Goal: Transaction & Acquisition: Purchase product/service

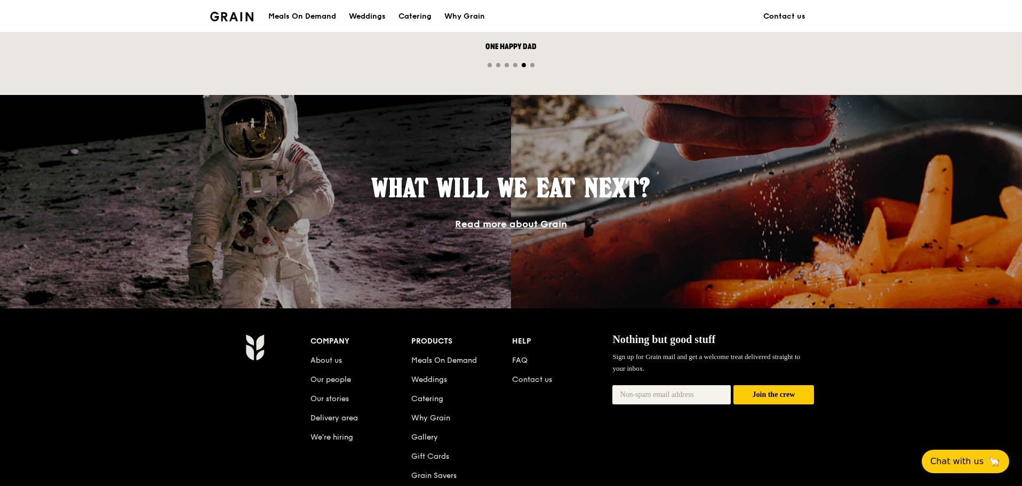
scroll to position [320, 0]
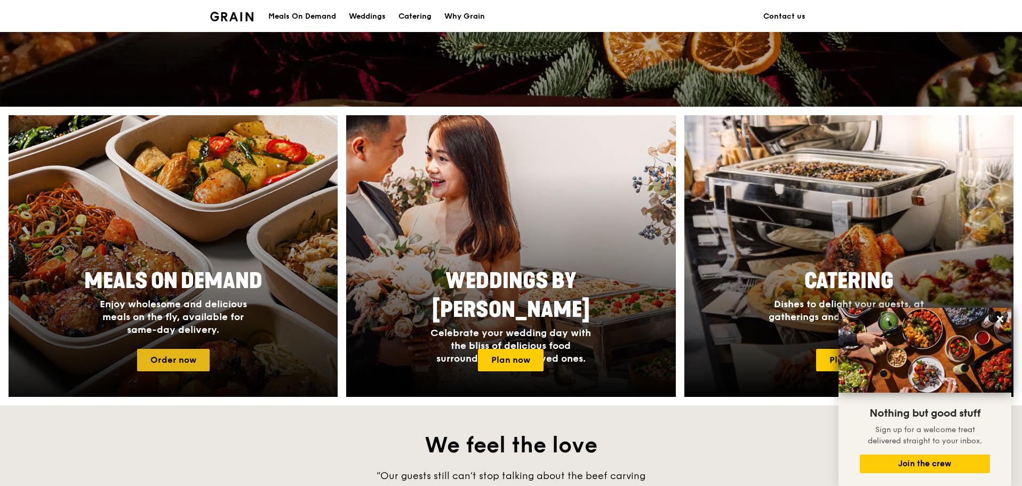
click at [150, 363] on link "Order now" at bounding box center [173, 360] width 73 height 22
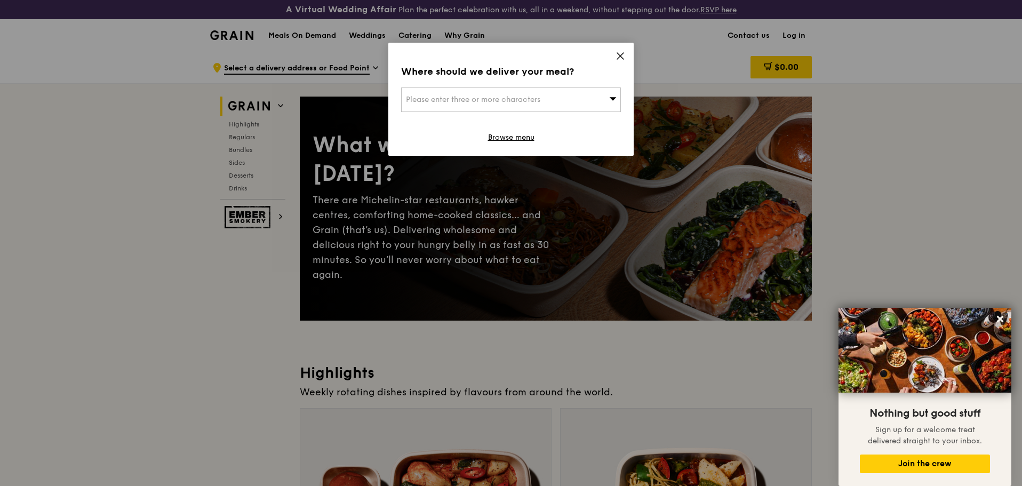
click at [597, 100] on div "Please enter three or more characters" at bounding box center [511, 99] width 220 height 25
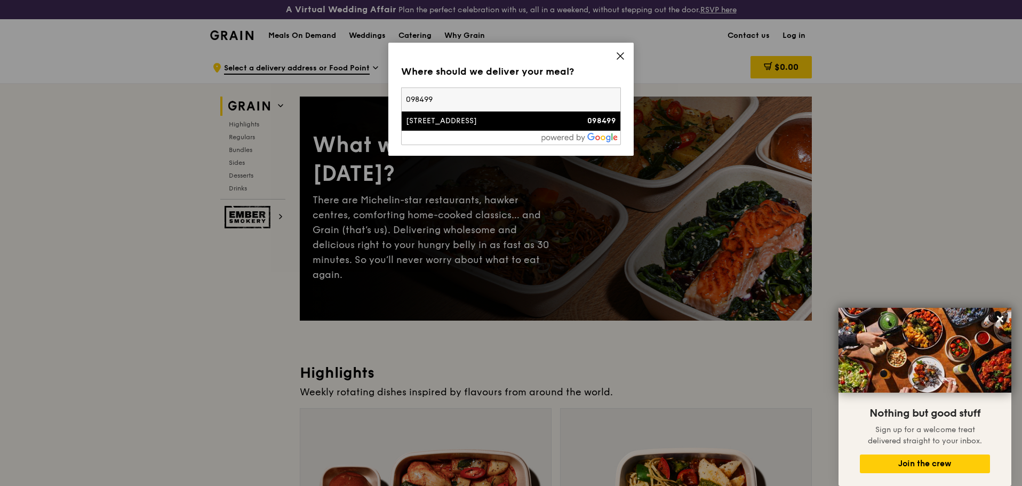
type input "098499"
click at [462, 126] on div "2 Harbourfront Place" at bounding box center [485, 121] width 158 height 11
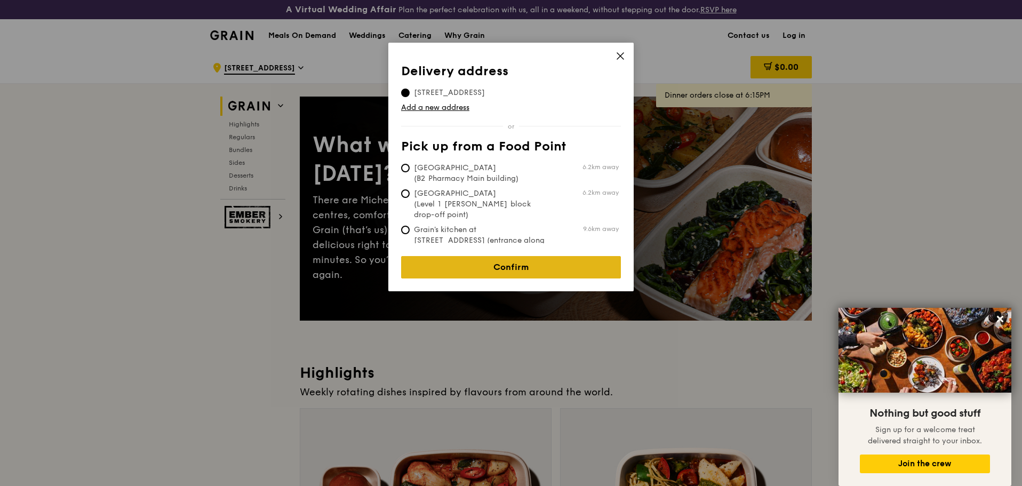
click at [510, 263] on link "Confirm" at bounding box center [511, 267] width 220 height 22
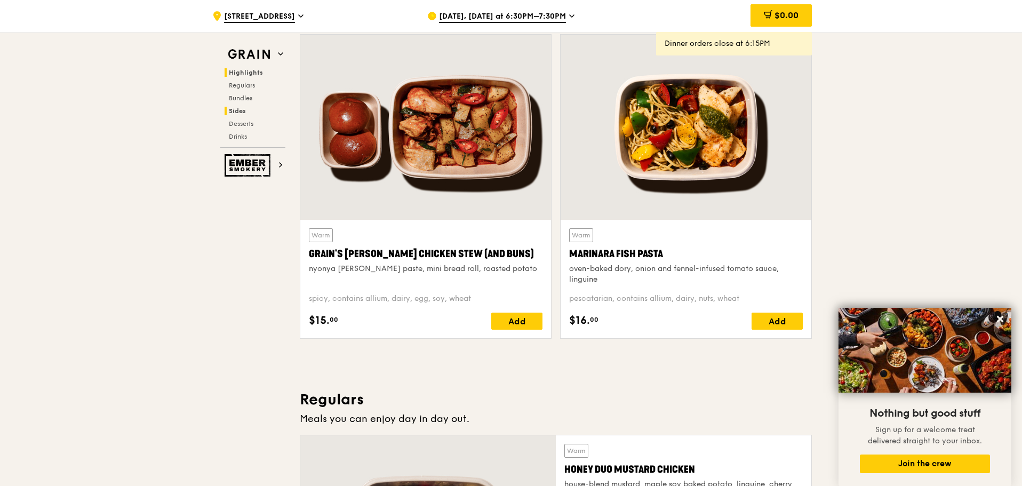
click at [234, 107] on h2 "Sides" at bounding box center [255, 111] width 61 height 9
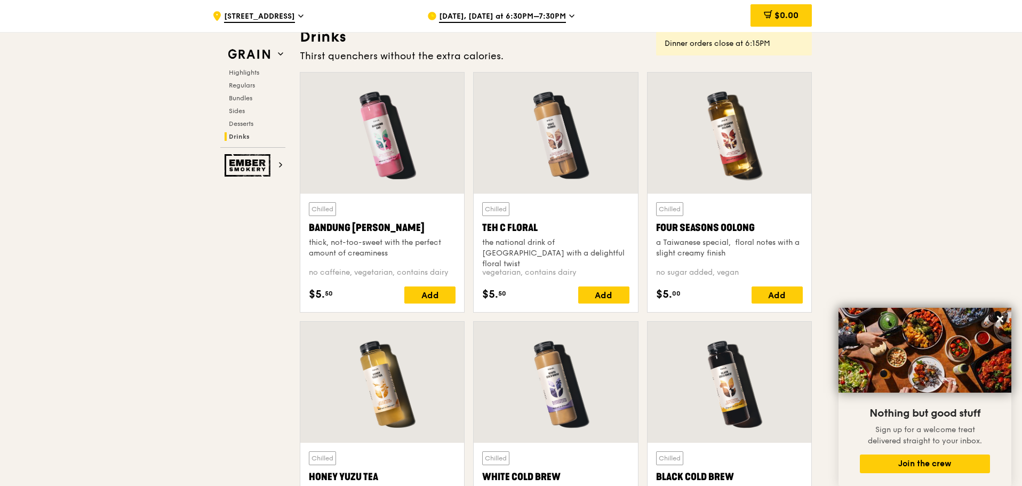
scroll to position [3867, 0]
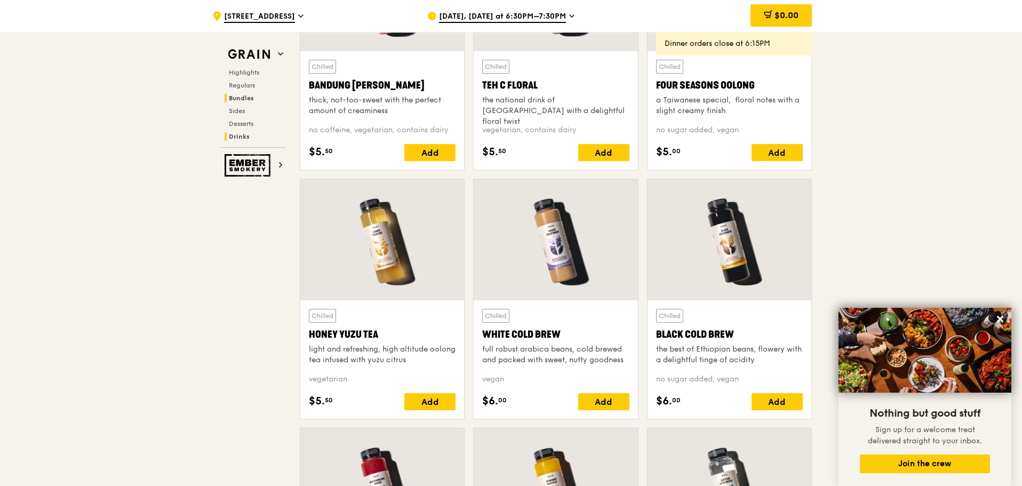
click at [245, 98] on span "Bundles" at bounding box center [241, 97] width 25 height 7
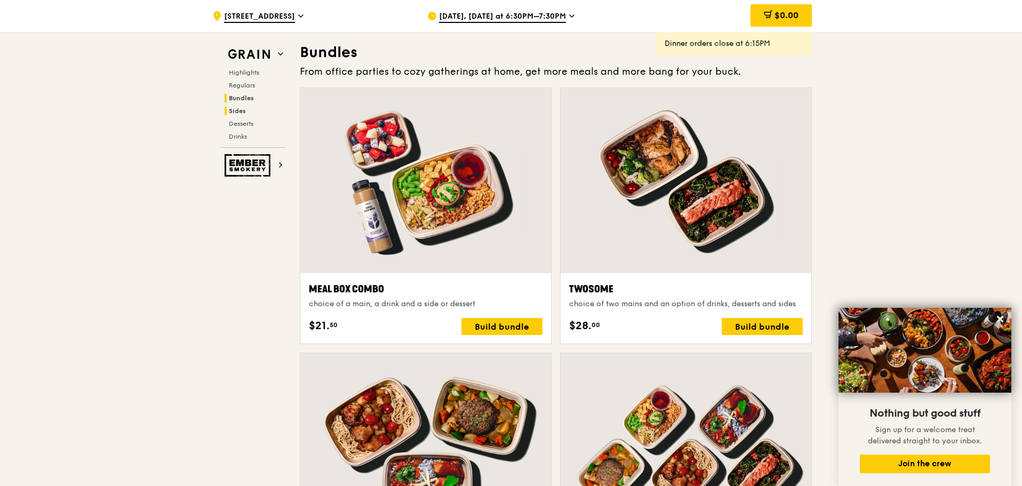
click at [237, 109] on span "Sides" at bounding box center [237, 110] width 17 height 7
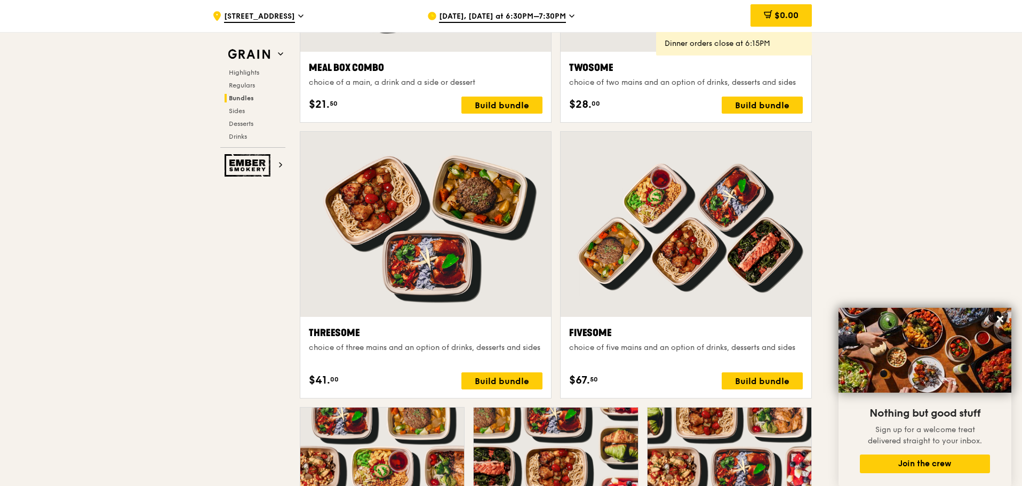
scroll to position [1702, 0]
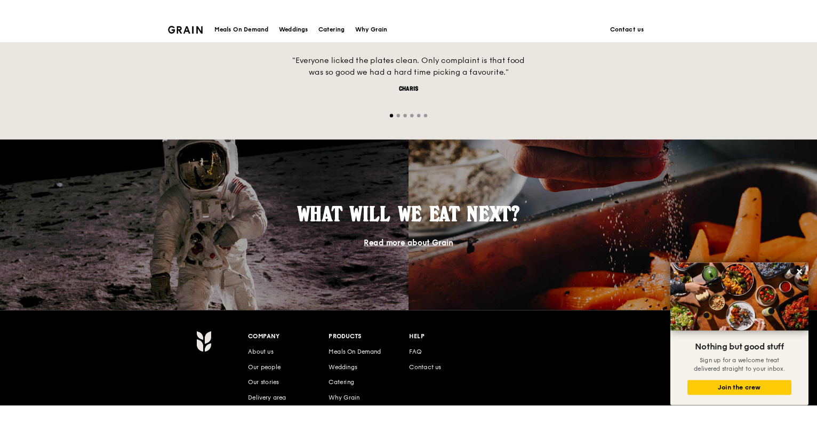
scroll to position [800, 0]
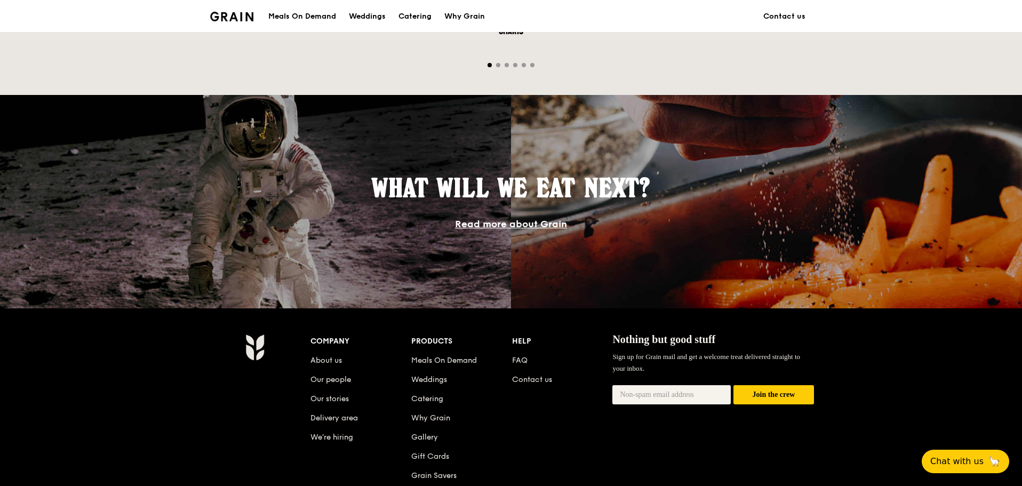
scroll to position [533, 0]
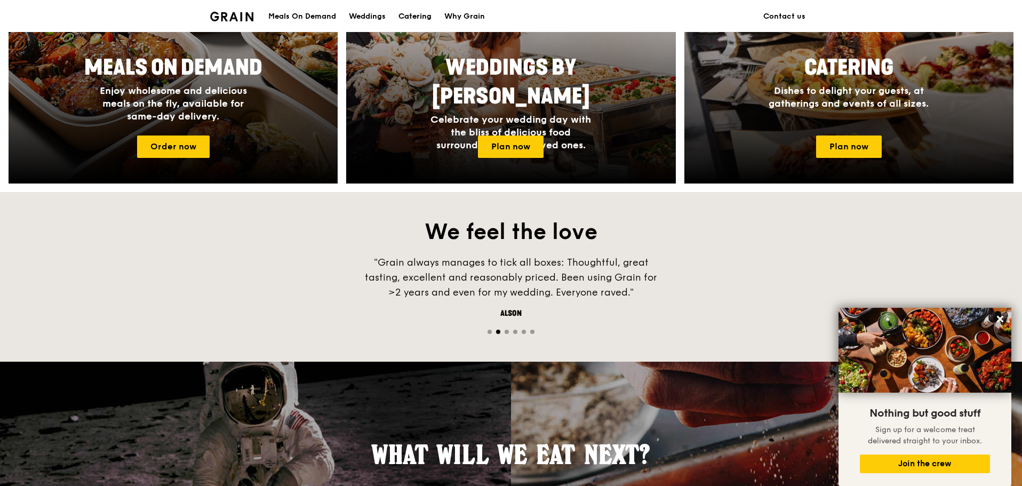
click at [409, 14] on div "Catering" at bounding box center [414, 17] width 33 height 32
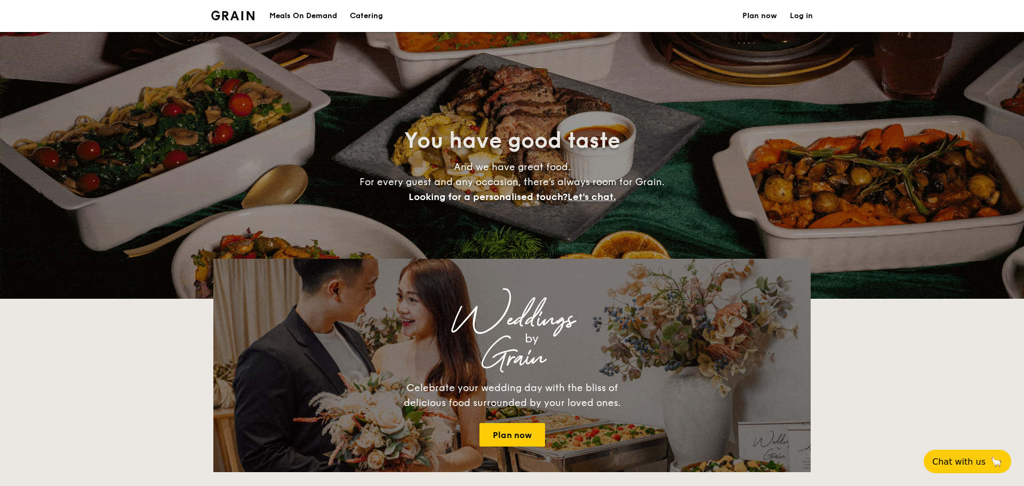
select select
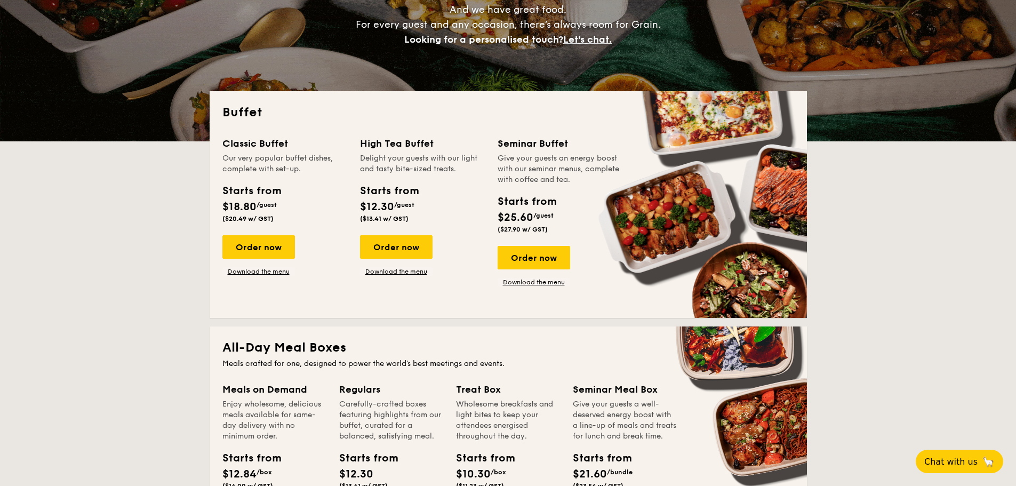
scroll to position [373, 0]
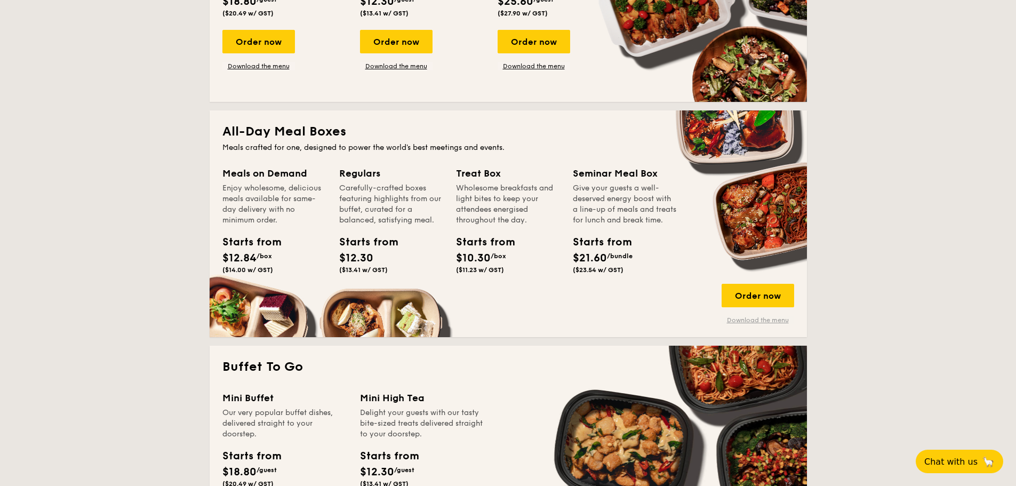
click at [747, 317] on link "Download the menu" at bounding box center [758, 320] width 73 height 9
